Goal: Information Seeking & Learning: Learn about a topic

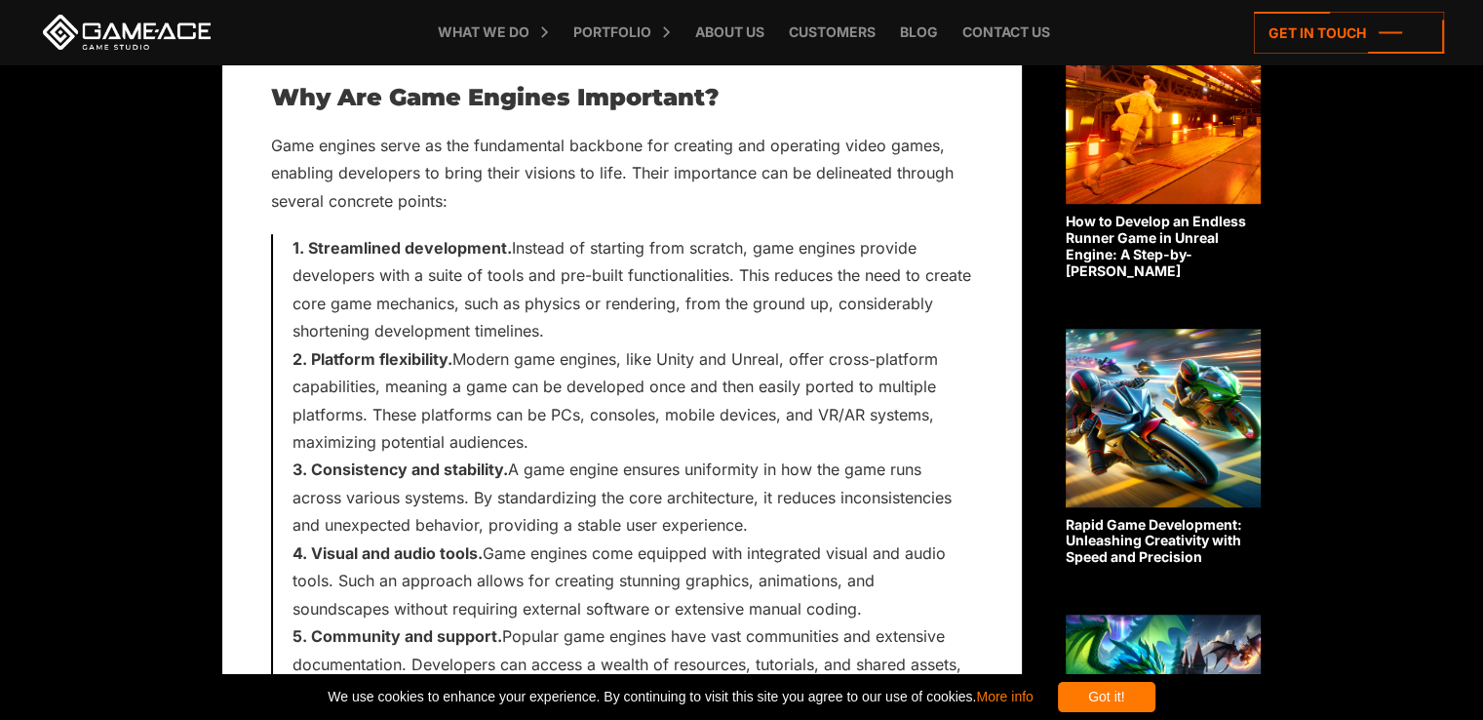
scroll to position [1150, 0]
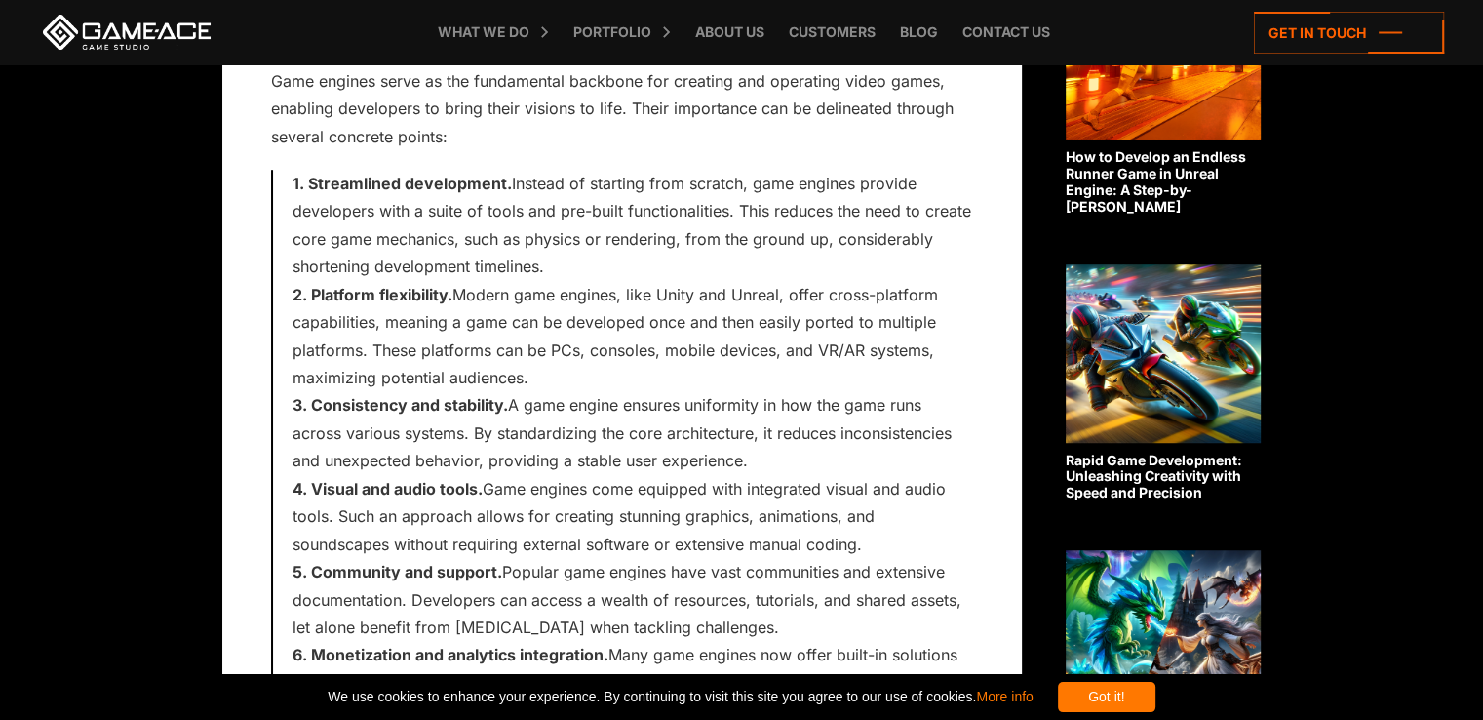
click at [536, 606] on span "Community and support. Popular game engines have vast communities and extensive…" at bounding box center [627, 599] width 669 height 75
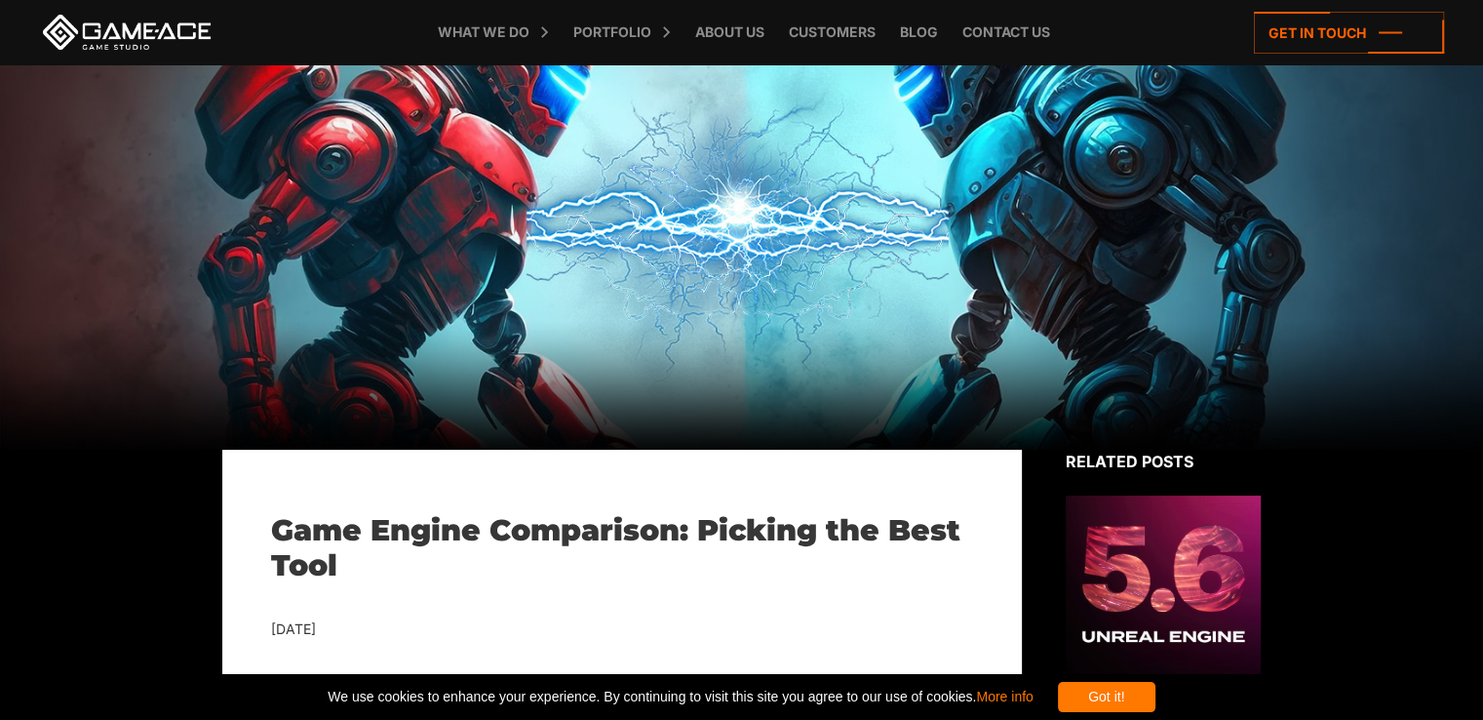
scroll to position [0, 0]
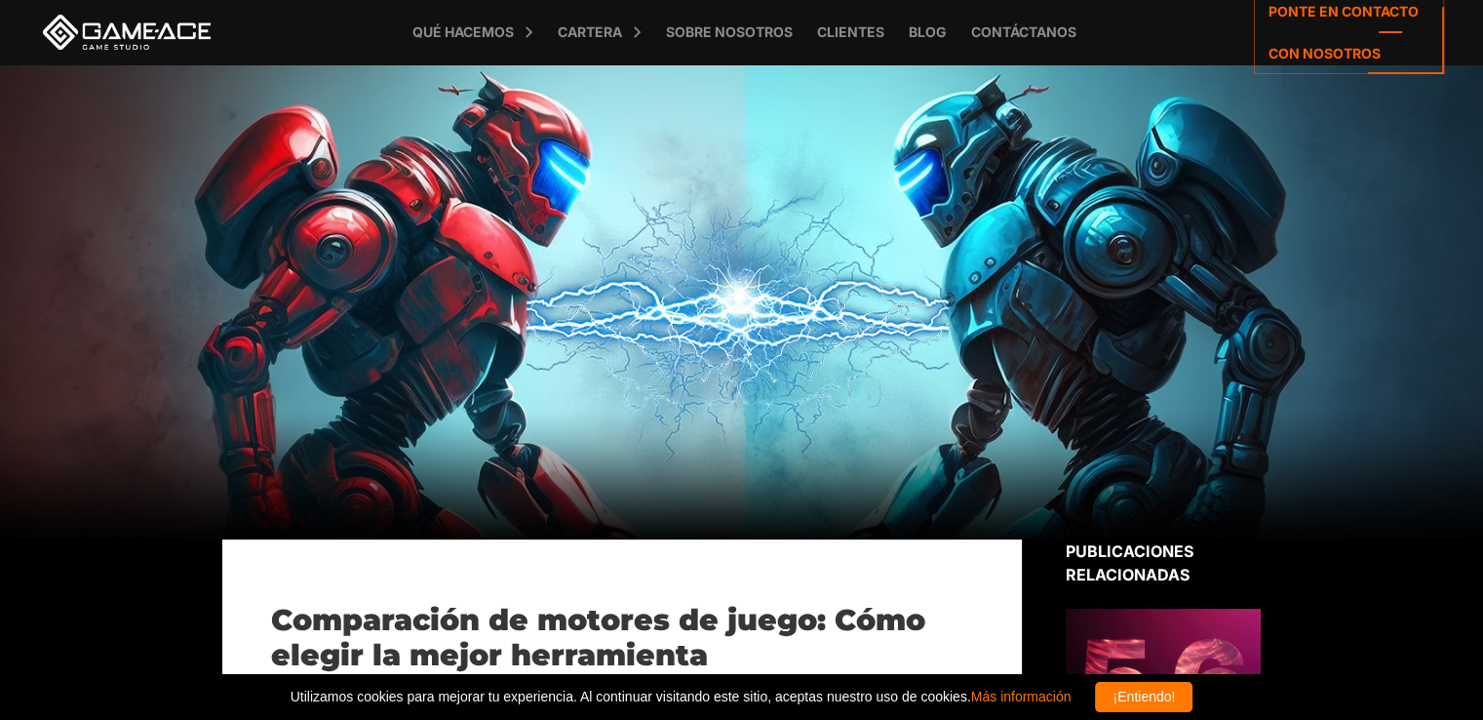
click at [1080, 192] on div at bounding box center [741, 301] width 1483 height 475
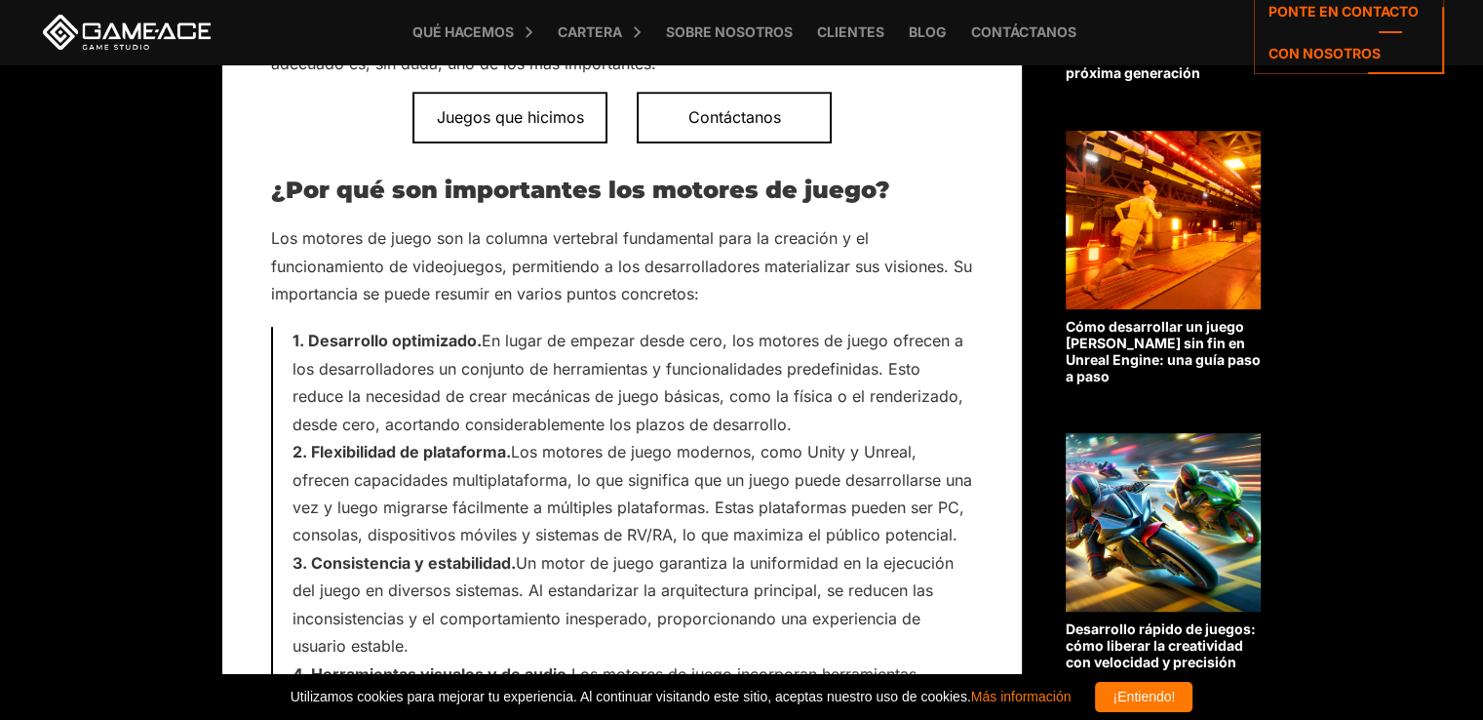
scroll to position [1081, 0]
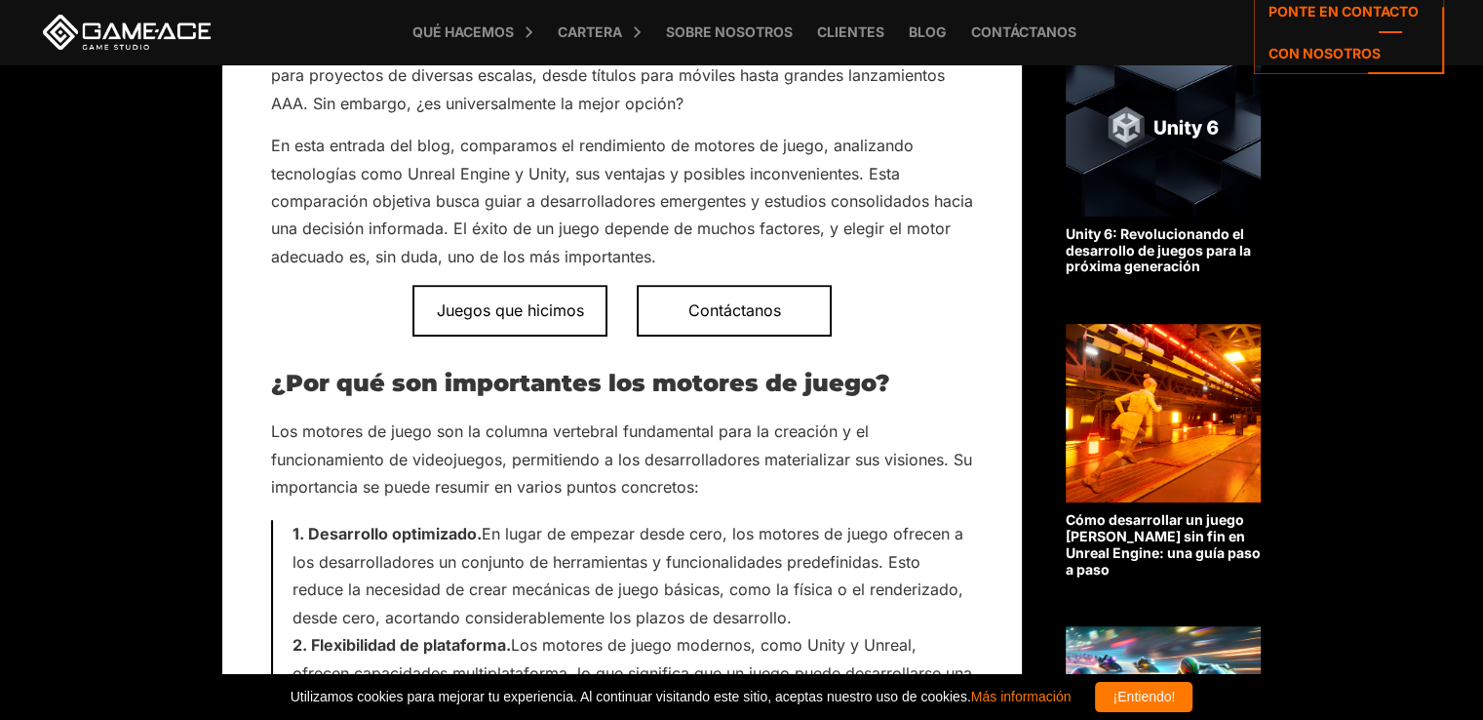
scroll to position [979, 0]
